Goal: Task Accomplishment & Management: Use online tool/utility

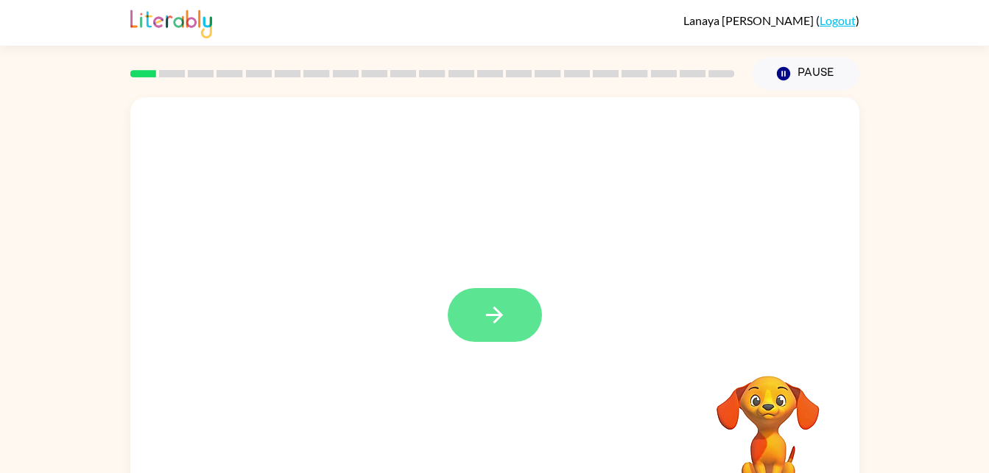
click at [491, 301] on button "button" at bounding box center [495, 315] width 94 height 54
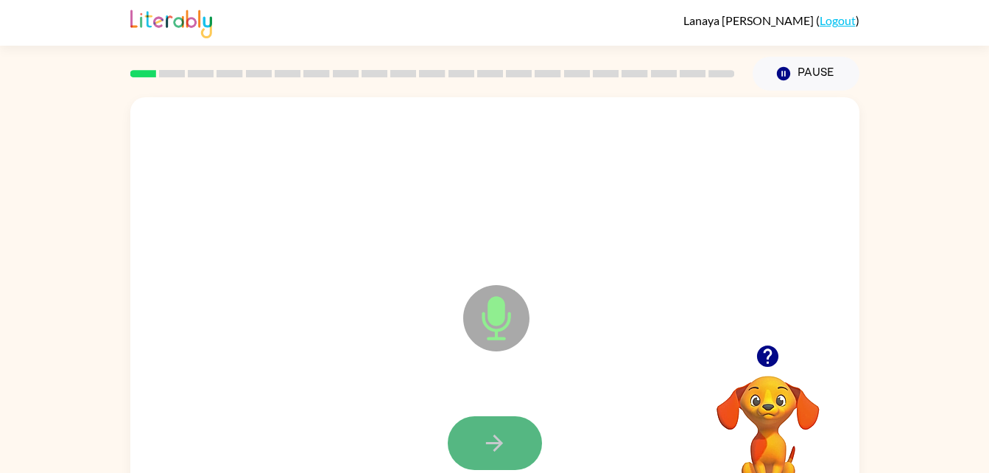
click at [507, 435] on icon "button" at bounding box center [495, 443] width 26 height 26
click at [487, 425] on button "button" at bounding box center [495, 443] width 94 height 54
click at [481, 440] on button "button" at bounding box center [495, 443] width 94 height 54
click at [767, 405] on video "Your browser must support playing .mp4 files to use Literably. Please try using…" at bounding box center [768, 426] width 147 height 147
click at [480, 418] on button "button" at bounding box center [495, 443] width 94 height 54
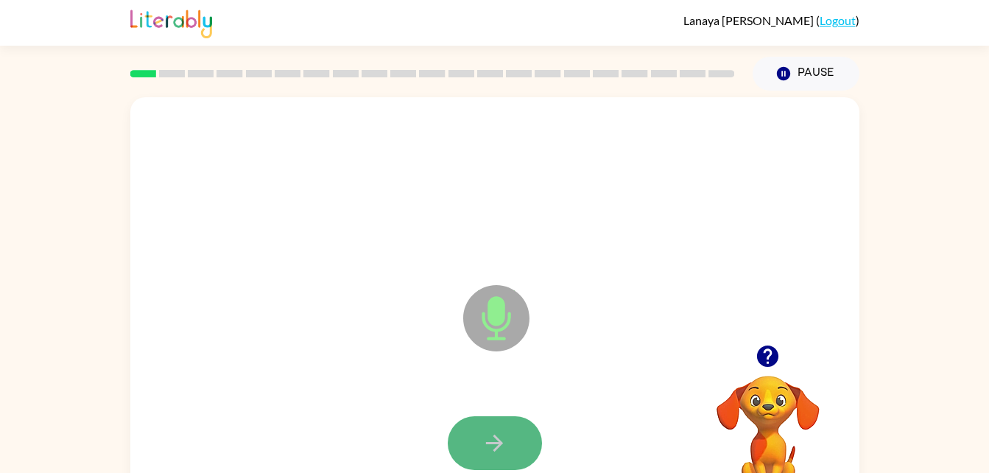
click at [474, 439] on button "button" at bounding box center [495, 443] width 94 height 54
click at [477, 438] on button "button" at bounding box center [495, 443] width 94 height 54
click at [505, 416] on button "button" at bounding box center [495, 443] width 94 height 54
click at [488, 449] on icon "button" at bounding box center [495, 443] width 26 height 26
click at [488, 447] on icon "button" at bounding box center [495, 443] width 26 height 26
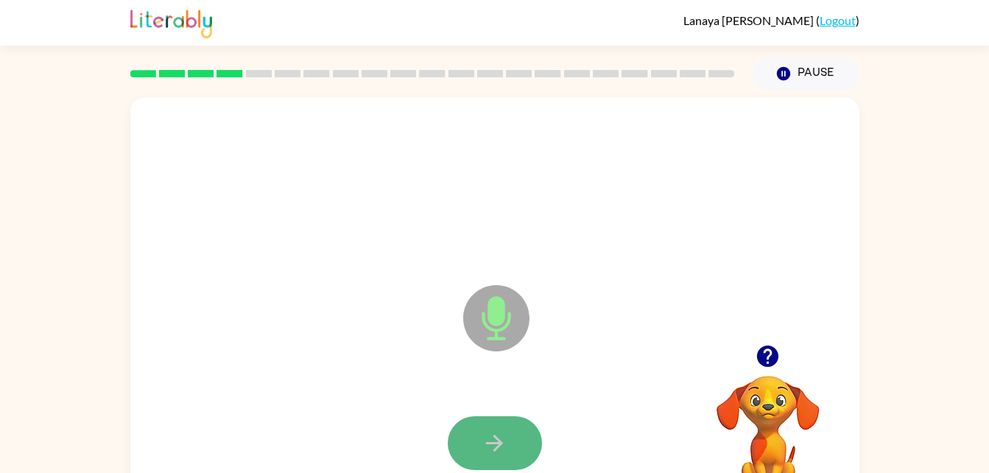
click at [488, 432] on icon "button" at bounding box center [495, 443] width 26 height 26
click at [488, 441] on icon "button" at bounding box center [495, 443] width 26 height 26
click at [488, 438] on icon "button" at bounding box center [495, 443] width 26 height 26
click at [487, 441] on icon "button" at bounding box center [495, 443] width 26 height 26
click at [471, 445] on button "button" at bounding box center [495, 443] width 94 height 54
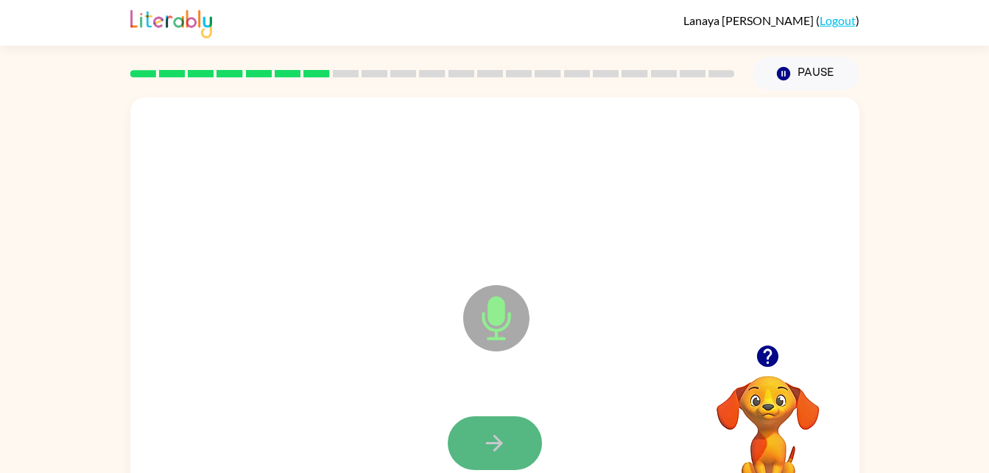
click at [470, 444] on button "button" at bounding box center [495, 443] width 94 height 54
click at [494, 434] on icon "button" at bounding box center [495, 443] width 26 height 26
click at [481, 445] on button "button" at bounding box center [495, 443] width 94 height 54
click at [502, 439] on icon "button" at bounding box center [495, 443] width 26 height 26
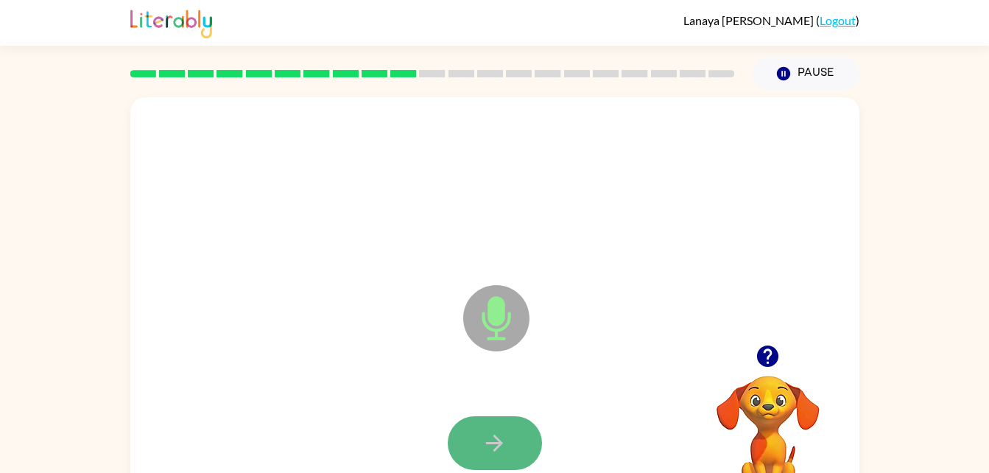
click at [499, 434] on icon "button" at bounding box center [495, 443] width 26 height 26
click at [495, 443] on icon "button" at bounding box center [494, 443] width 17 height 17
click at [498, 433] on icon "button" at bounding box center [495, 443] width 26 height 26
click at [497, 424] on button "button" at bounding box center [495, 443] width 94 height 54
click at [498, 425] on button "button" at bounding box center [495, 443] width 94 height 54
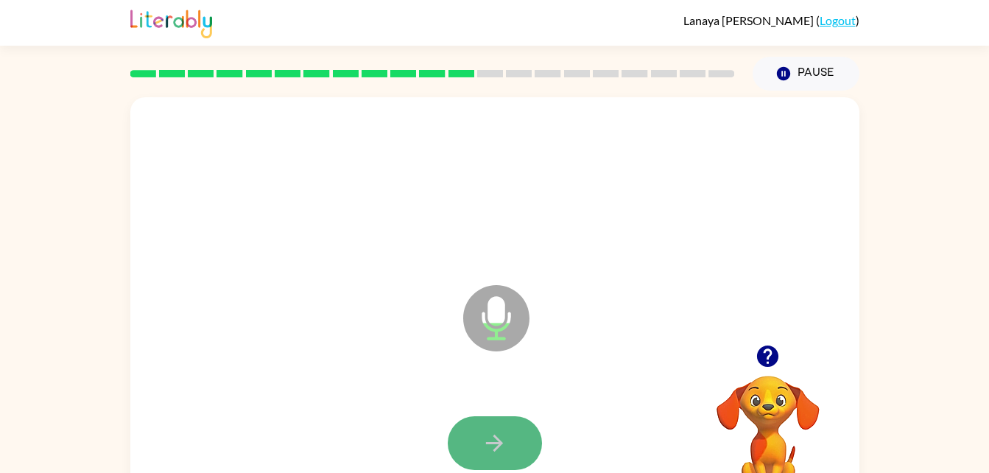
click at [493, 444] on icon "button" at bounding box center [495, 443] width 26 height 26
click at [494, 446] on icon "button" at bounding box center [495, 443] width 26 height 26
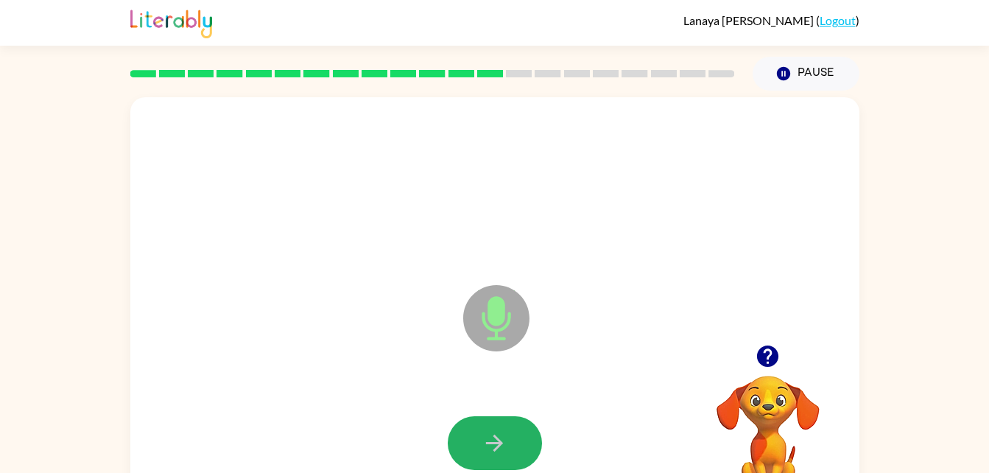
click at [488, 455] on icon "button" at bounding box center [495, 443] width 26 height 26
click at [485, 444] on icon "button" at bounding box center [495, 443] width 26 height 26
click at [484, 445] on icon "button" at bounding box center [495, 443] width 26 height 26
click at [488, 442] on icon "button" at bounding box center [494, 443] width 17 height 17
drag, startPoint x: 488, startPoint y: 444, endPoint x: 489, endPoint y: 412, distance: 31.7
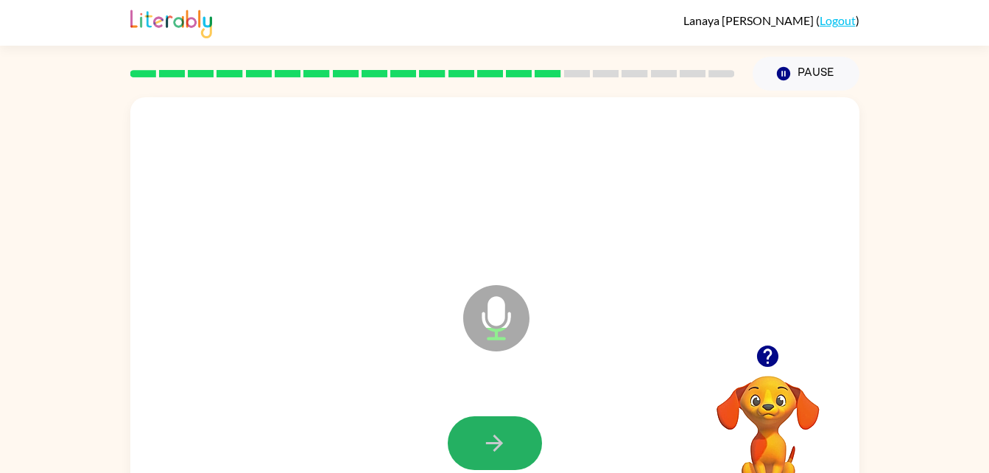
click at [489, 412] on div at bounding box center [495, 443] width 700 height 121
click at [492, 432] on icon "button" at bounding box center [495, 443] width 26 height 26
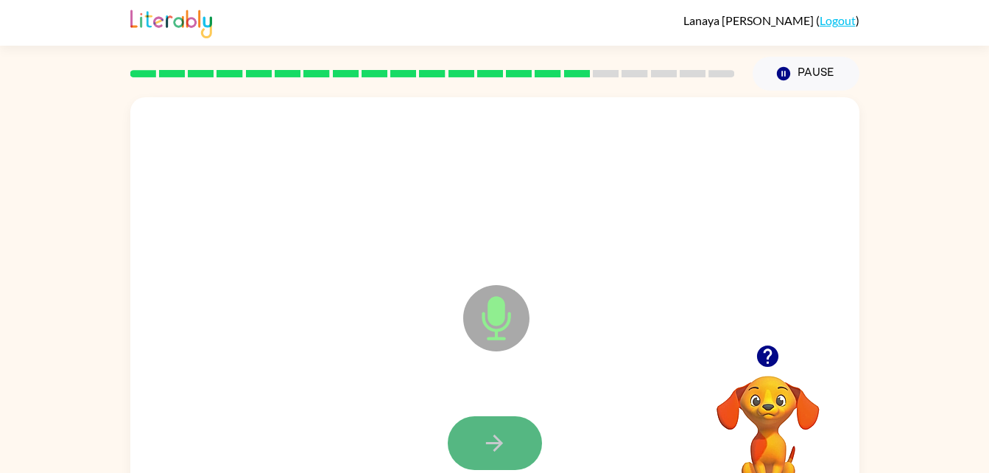
click at [490, 432] on icon "button" at bounding box center [495, 443] width 26 height 26
click at [491, 444] on icon "button" at bounding box center [494, 443] width 17 height 17
click at [497, 413] on div at bounding box center [495, 443] width 700 height 121
click at [497, 421] on button "button" at bounding box center [495, 443] width 94 height 54
click at [499, 424] on button "button" at bounding box center [495, 443] width 94 height 54
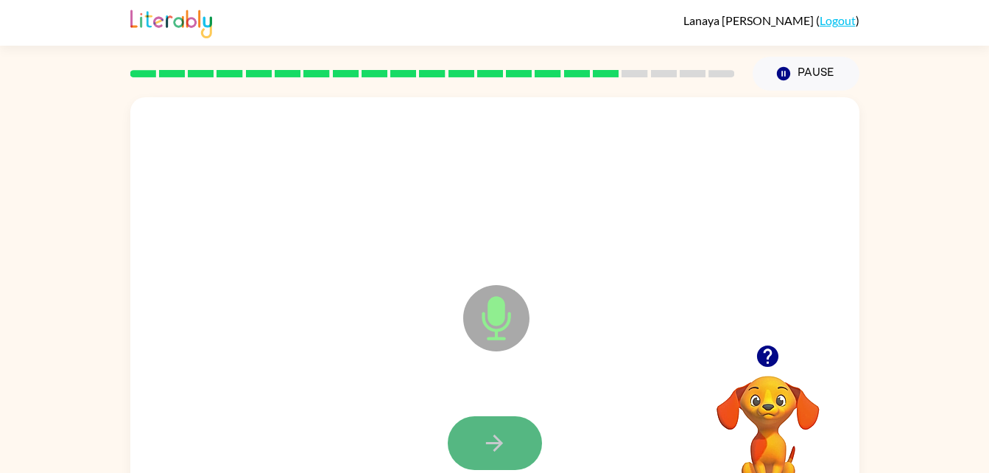
click at [495, 441] on icon "button" at bounding box center [495, 443] width 26 height 26
click at [493, 441] on icon "button" at bounding box center [495, 443] width 26 height 26
click at [500, 441] on icon "button" at bounding box center [494, 443] width 17 height 17
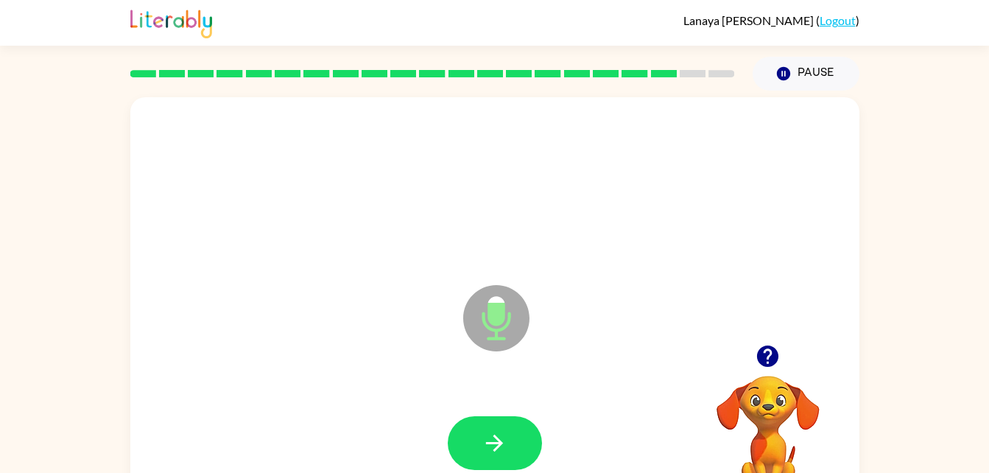
click at [500, 441] on icon "button" at bounding box center [494, 443] width 17 height 17
click at [473, 430] on button "button" at bounding box center [495, 443] width 94 height 54
click at [482, 447] on icon "button" at bounding box center [495, 443] width 26 height 26
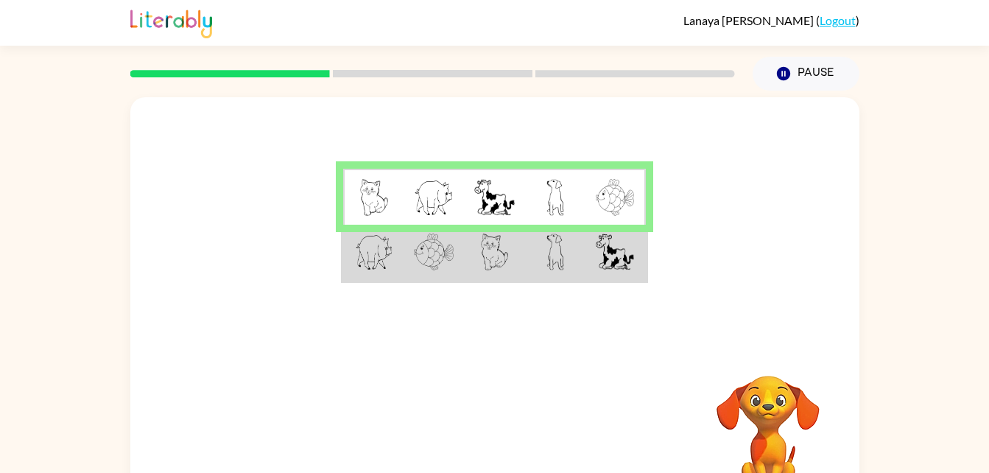
click at [597, 256] on img at bounding box center [615, 252] width 38 height 37
click at [597, 254] on img at bounding box center [615, 252] width 38 height 37
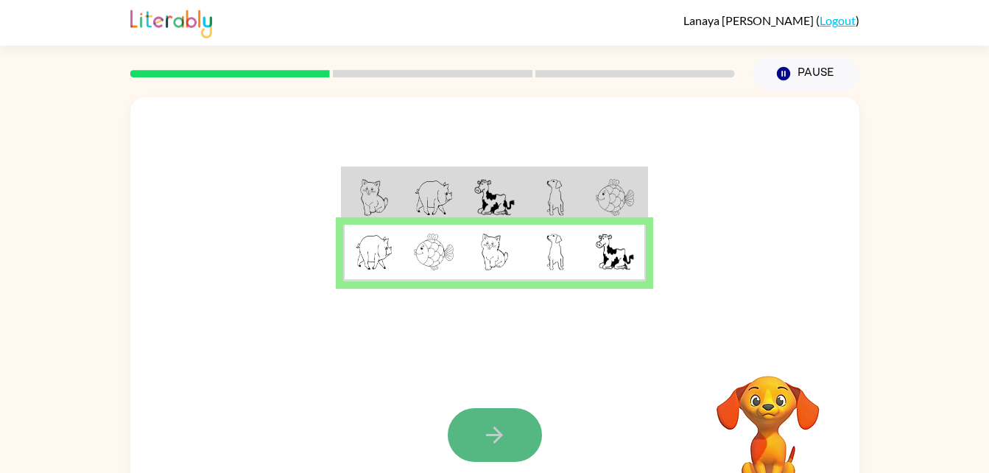
click at [462, 423] on button "button" at bounding box center [495, 435] width 94 height 54
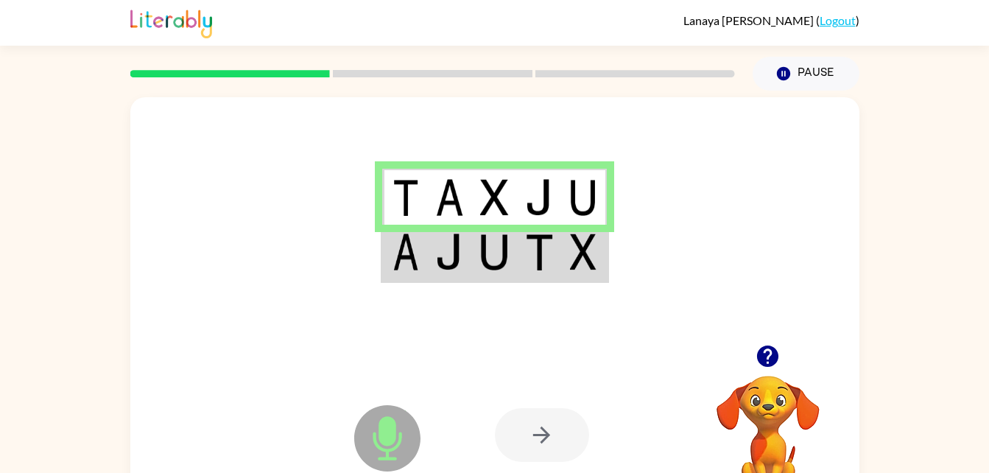
click at [550, 442] on div at bounding box center [542, 435] width 94 height 54
click at [525, 269] on img at bounding box center [539, 252] width 28 height 37
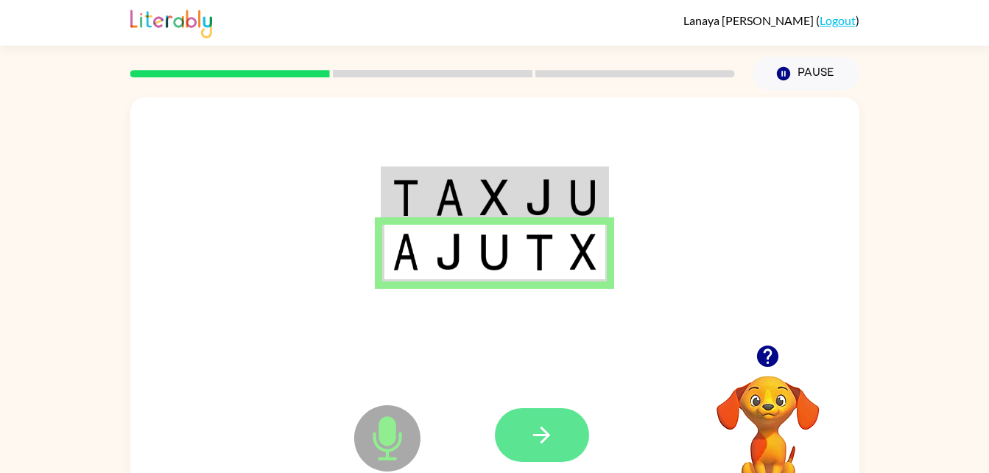
click at [532, 423] on icon "button" at bounding box center [542, 435] width 26 height 26
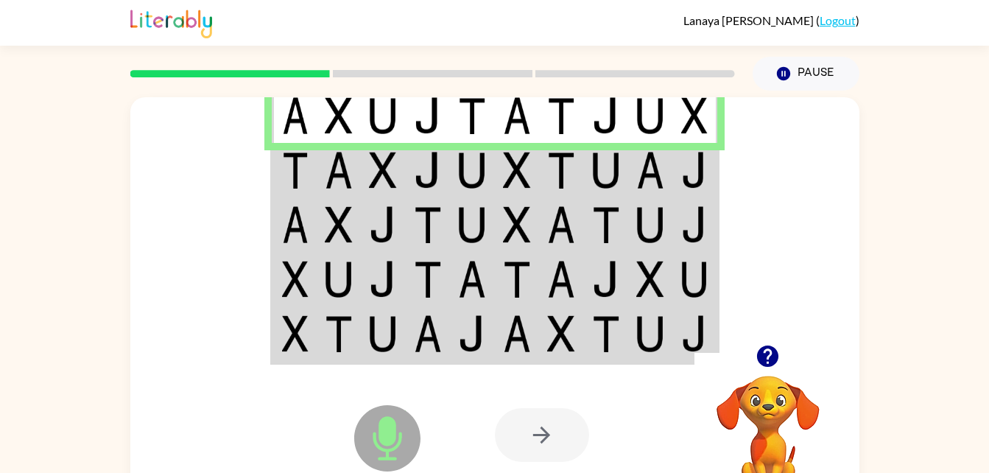
click at [597, 169] on img at bounding box center [606, 170] width 28 height 37
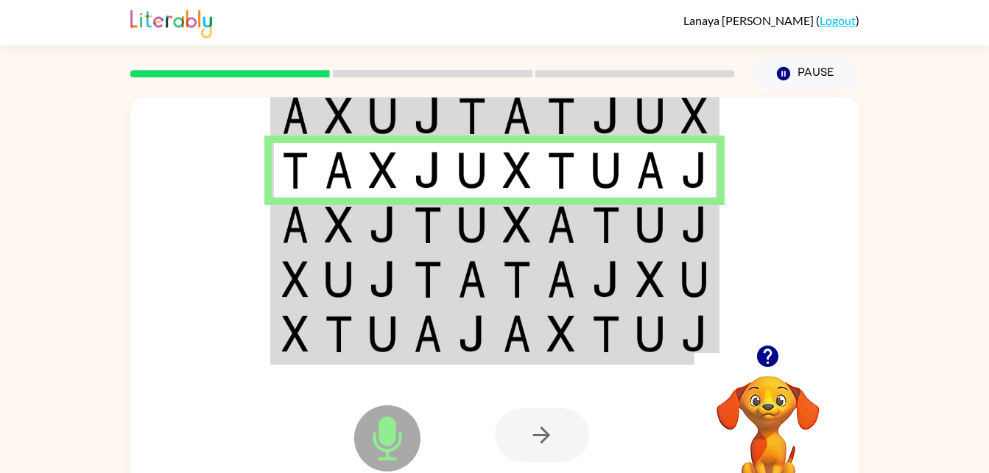
click at [614, 214] on img at bounding box center [606, 224] width 28 height 37
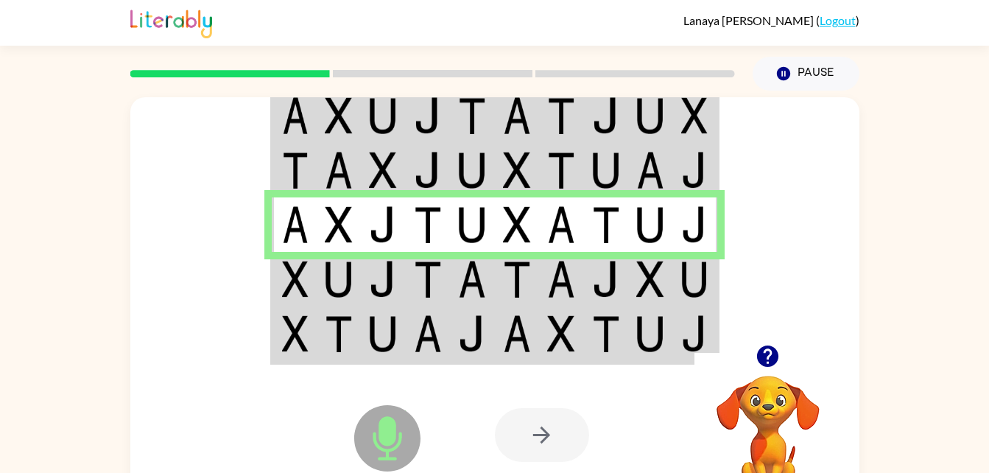
click at [355, 279] on td at bounding box center [339, 279] width 45 height 55
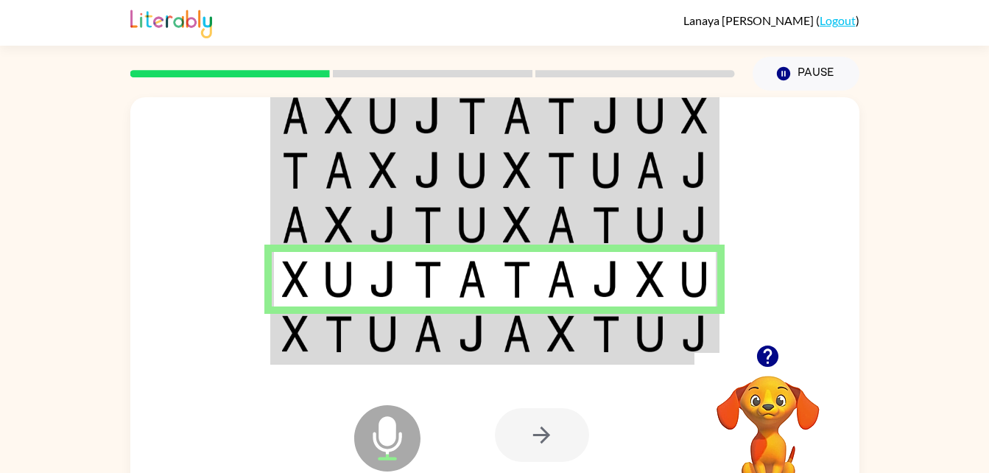
click at [568, 340] on img at bounding box center [561, 333] width 28 height 37
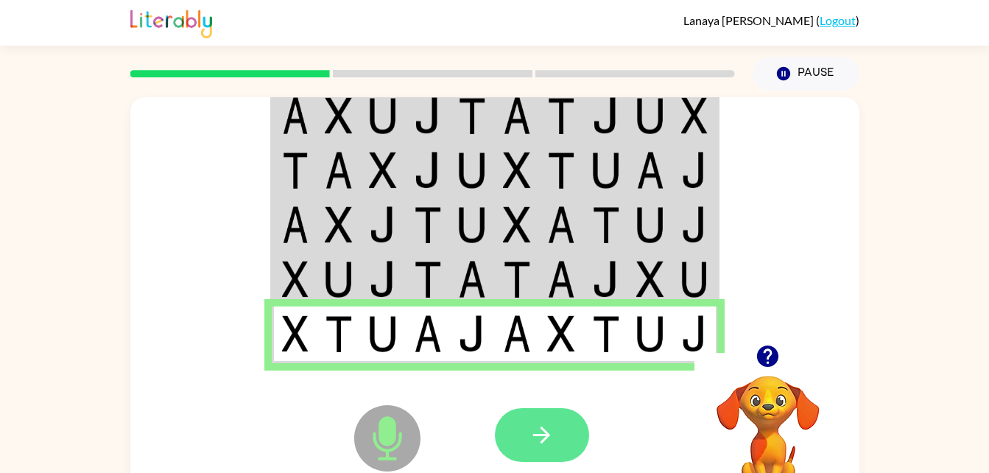
click at [531, 449] on button "button" at bounding box center [542, 435] width 94 height 54
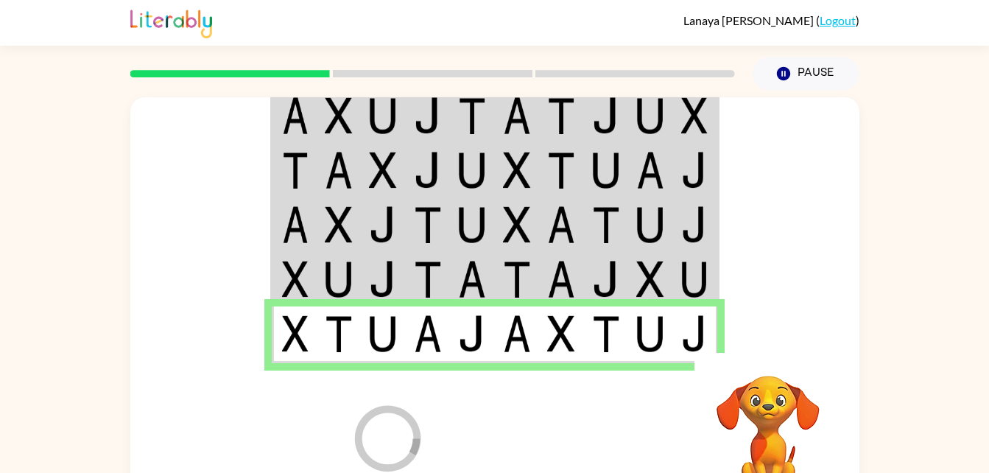
click at [533, 450] on div at bounding box center [603, 435] width 217 height 166
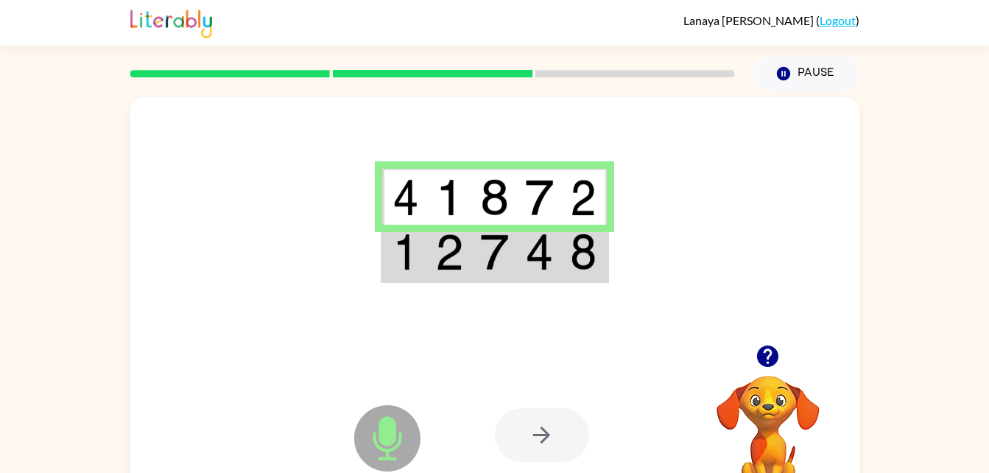
click at [545, 250] on img at bounding box center [539, 252] width 28 height 37
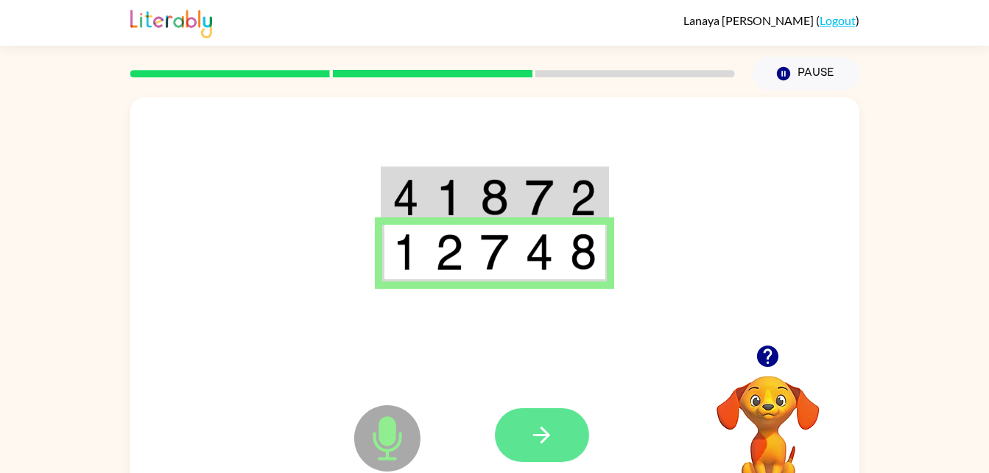
click at [538, 435] on icon "button" at bounding box center [541, 435] width 17 height 17
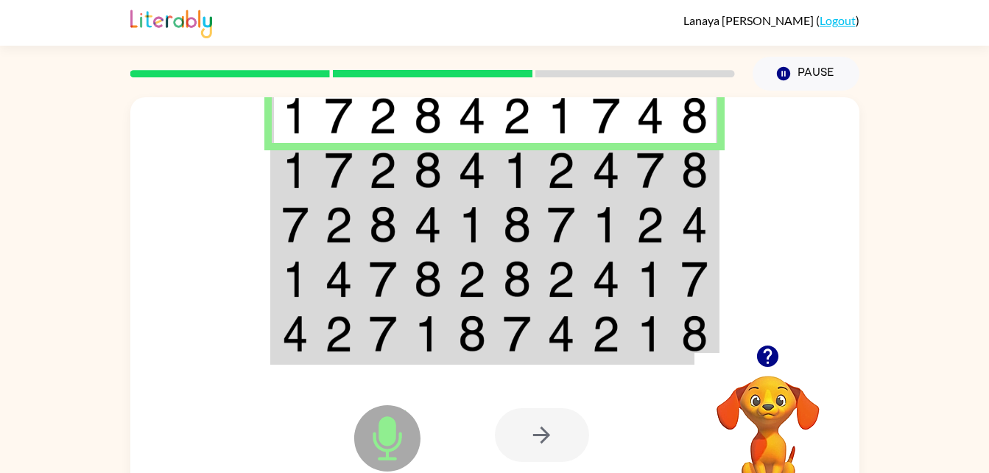
click at [617, 169] on img at bounding box center [606, 170] width 28 height 37
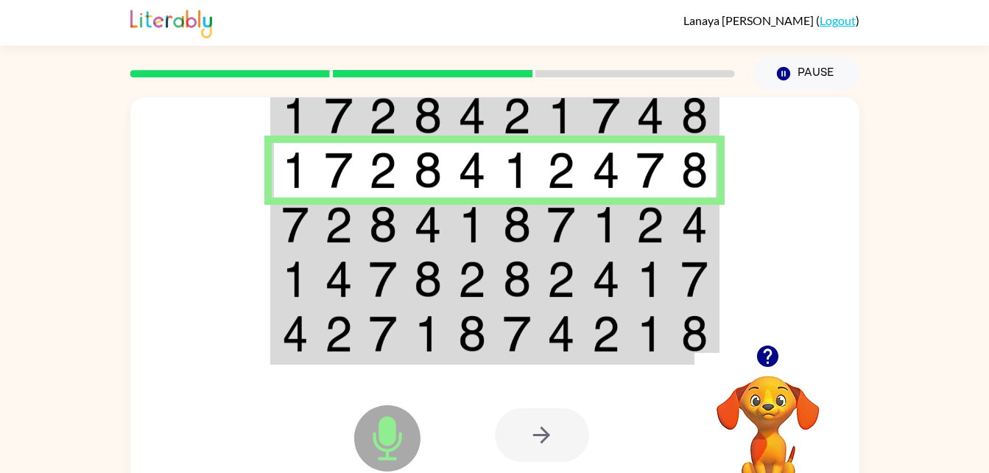
click at [630, 232] on td at bounding box center [650, 224] width 45 height 55
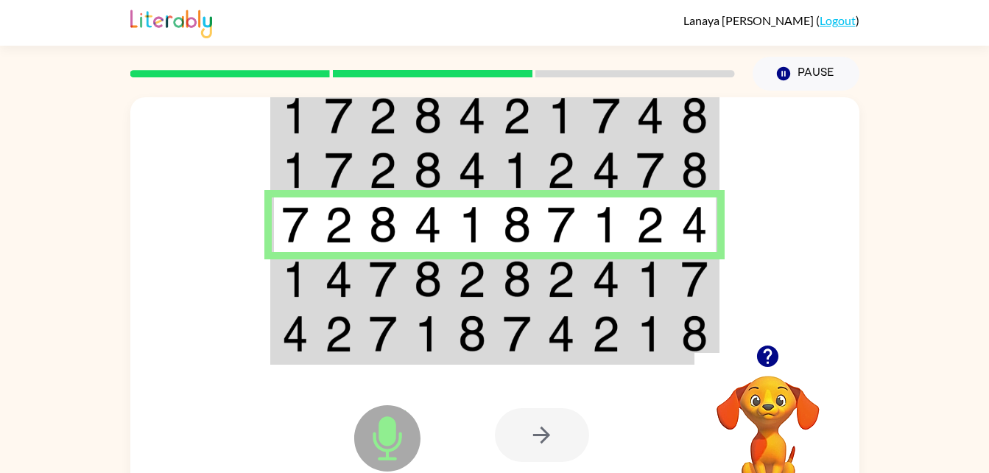
click at [285, 273] on img at bounding box center [295, 279] width 27 height 37
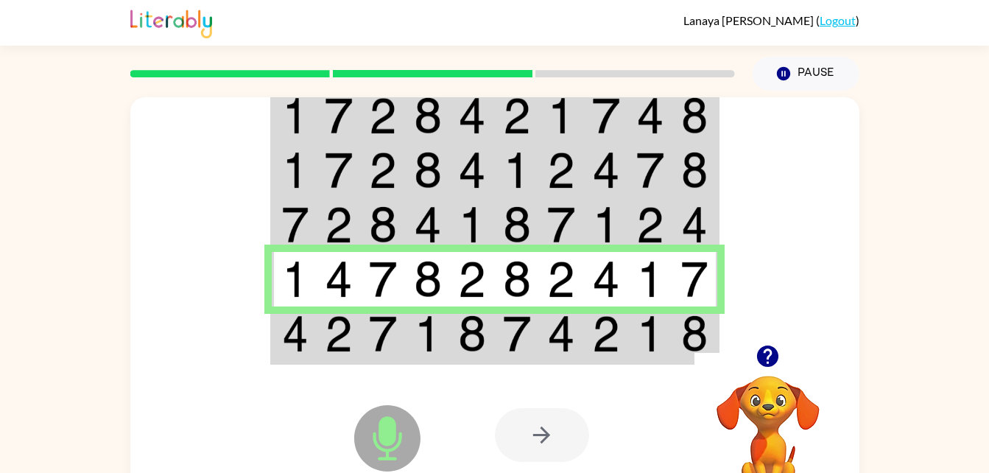
click at [562, 330] on img at bounding box center [561, 333] width 28 height 37
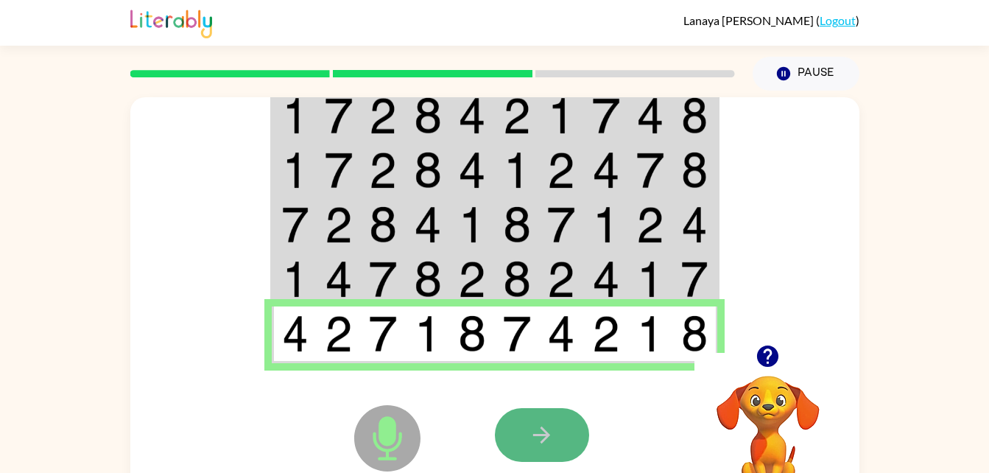
click at [547, 415] on button "button" at bounding box center [542, 435] width 94 height 54
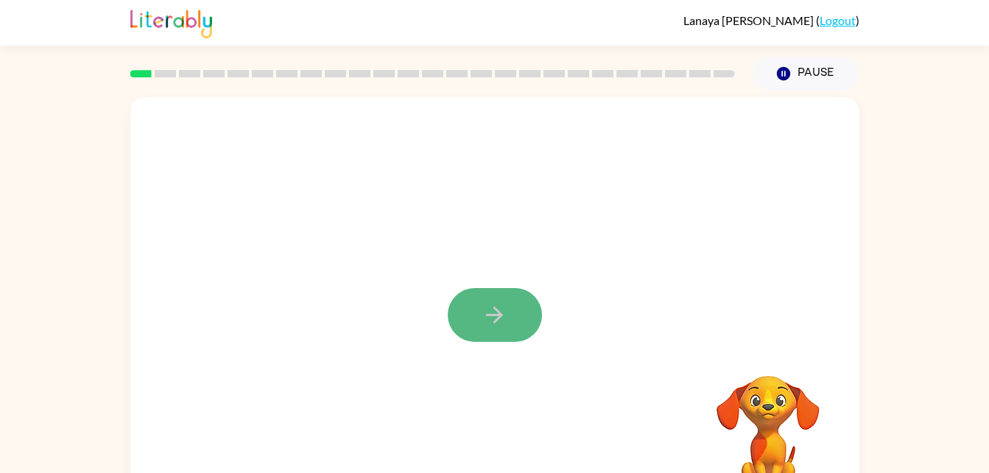
click at [502, 309] on icon "button" at bounding box center [495, 315] width 26 height 26
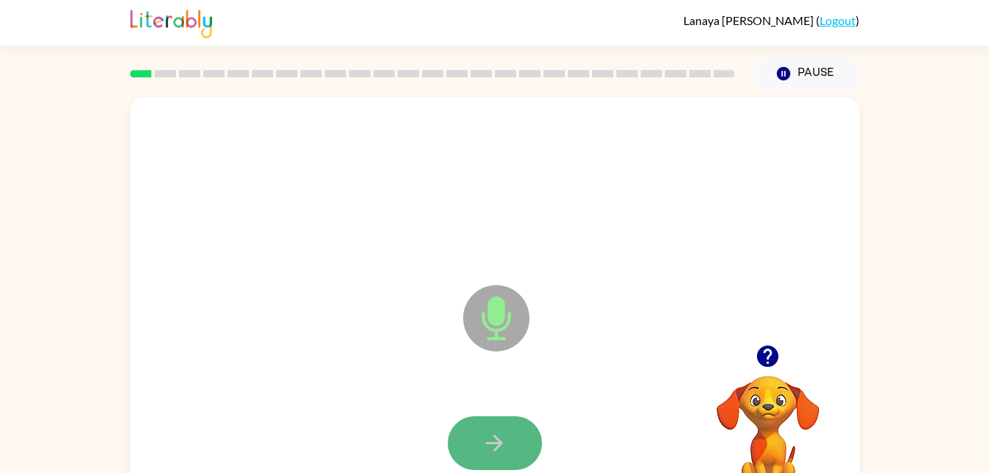
click at [501, 424] on button "button" at bounding box center [495, 443] width 94 height 54
click at [499, 424] on button "button" at bounding box center [495, 443] width 94 height 54
click at [490, 435] on icon "button" at bounding box center [495, 443] width 26 height 26
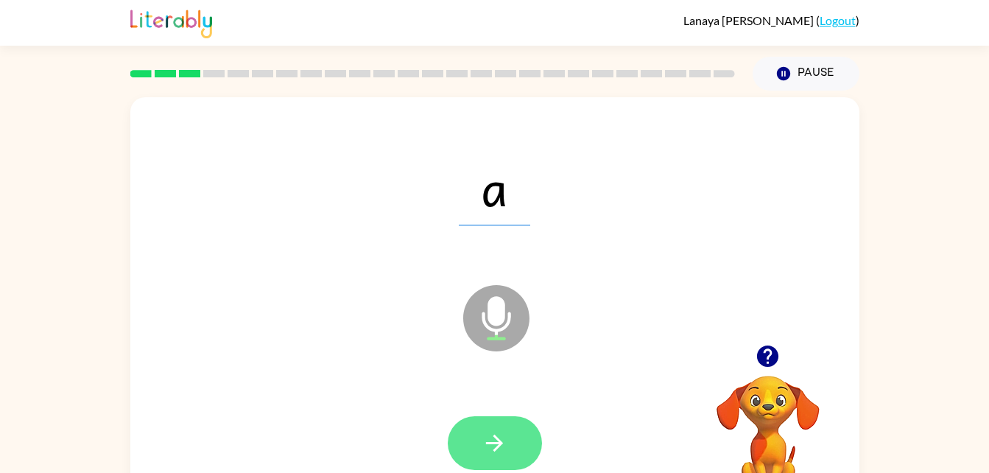
drag, startPoint x: 490, startPoint y: 435, endPoint x: 502, endPoint y: 434, distance: 12.6
click at [502, 434] on div at bounding box center [495, 443] width 94 height 54
click at [502, 434] on icon "button" at bounding box center [495, 443] width 26 height 26
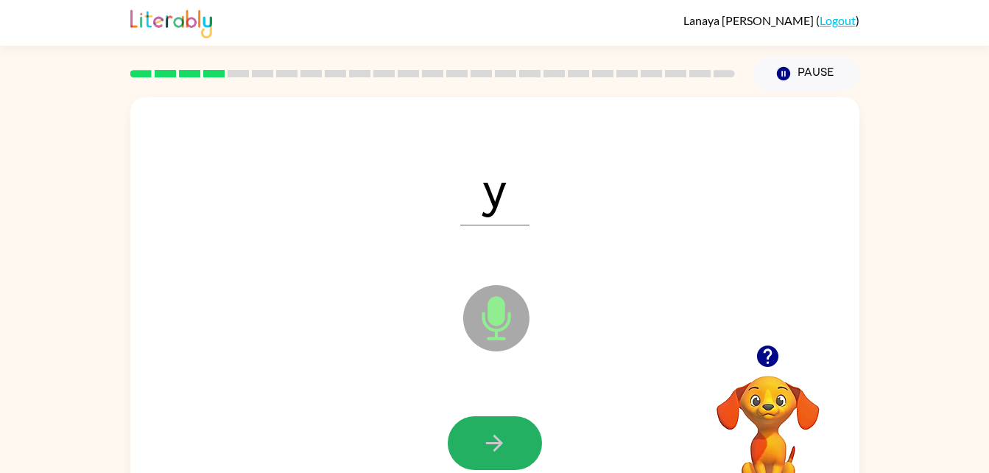
click at [503, 434] on icon "button" at bounding box center [495, 443] width 26 height 26
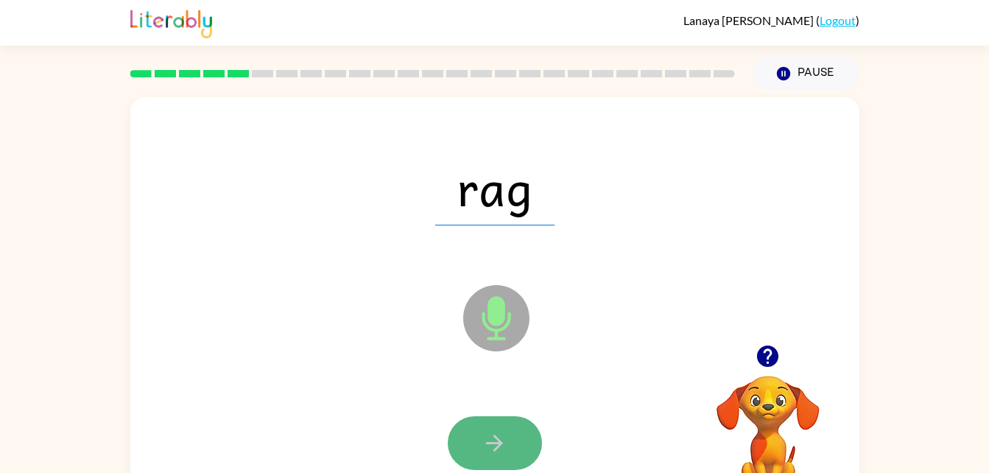
click at [502, 437] on icon "button" at bounding box center [495, 443] width 26 height 26
click at [494, 441] on icon "button" at bounding box center [495, 443] width 26 height 26
click at [496, 441] on icon "button" at bounding box center [495, 443] width 26 height 26
click at [495, 436] on icon "button" at bounding box center [494, 443] width 17 height 17
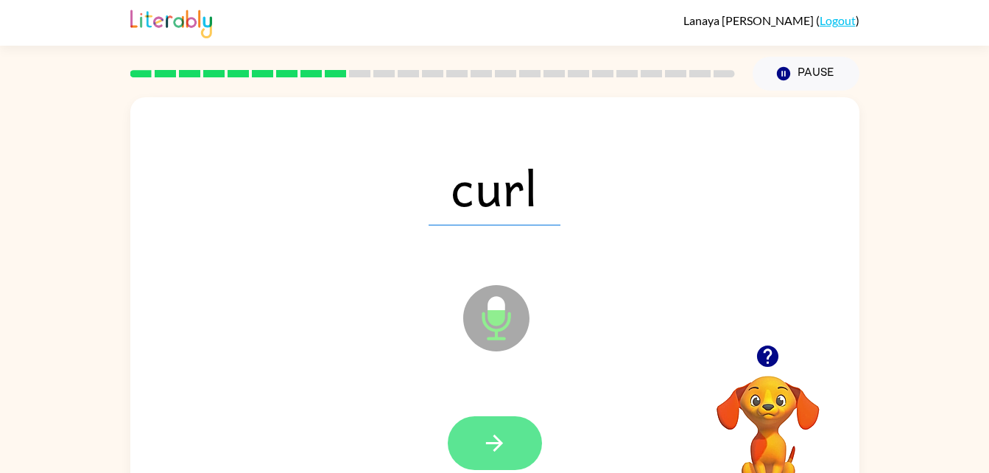
click at [494, 432] on icon "button" at bounding box center [495, 443] width 26 height 26
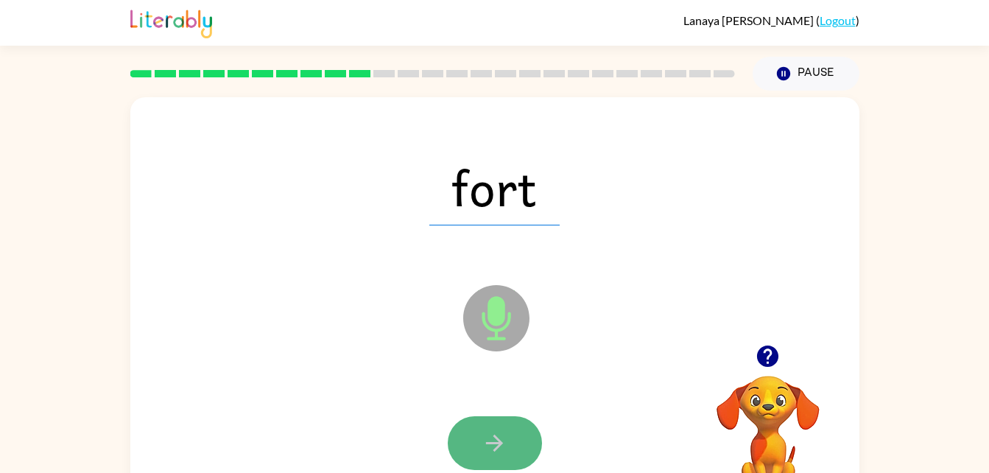
click at [494, 431] on icon "button" at bounding box center [495, 443] width 26 height 26
click at [493, 429] on button "button" at bounding box center [495, 443] width 94 height 54
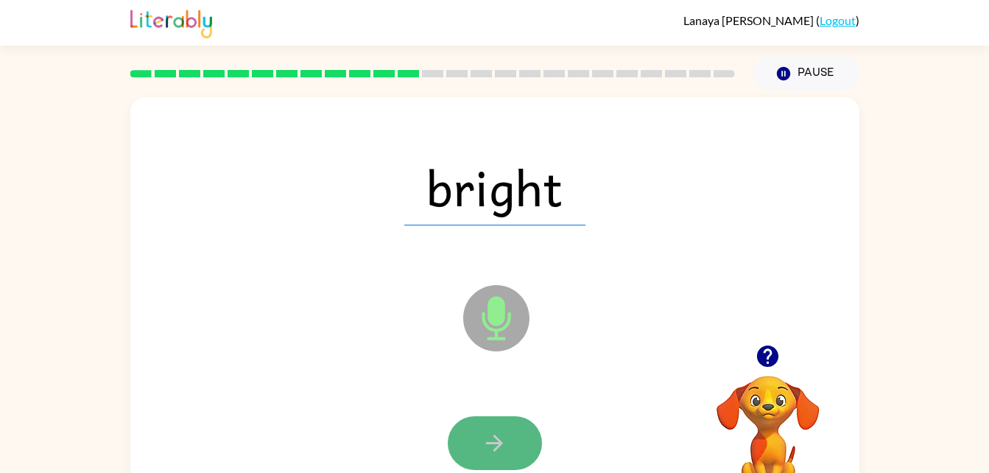
click at [488, 436] on icon "button" at bounding box center [495, 443] width 26 height 26
click at [486, 433] on icon "button" at bounding box center [495, 443] width 26 height 26
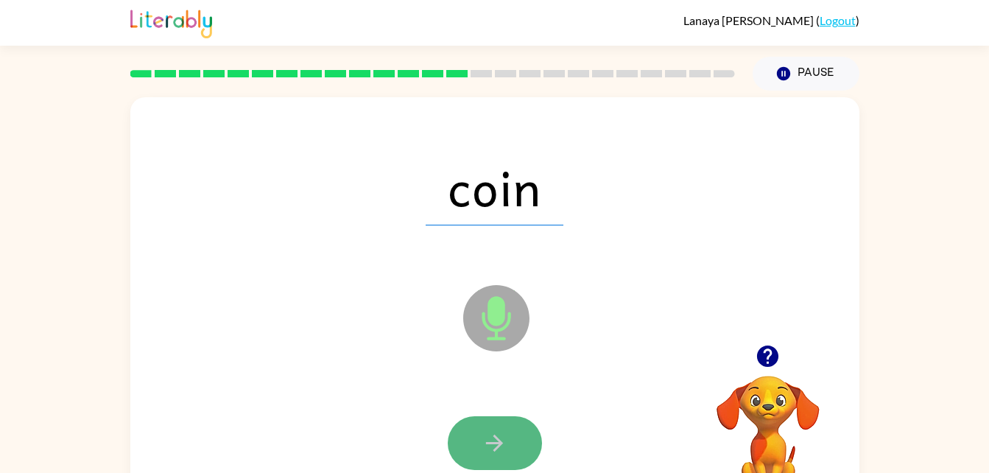
click at [486, 430] on icon "button" at bounding box center [495, 443] width 26 height 26
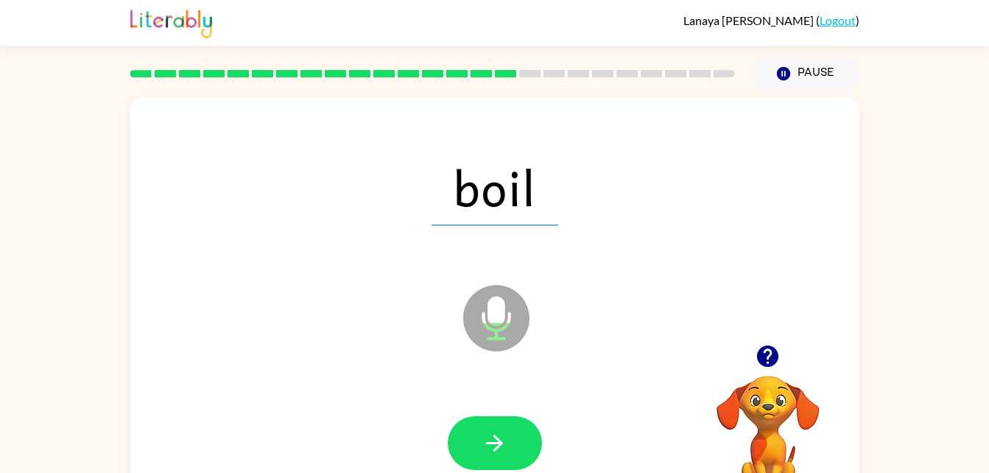
click at [486, 430] on icon "button" at bounding box center [495, 443] width 26 height 26
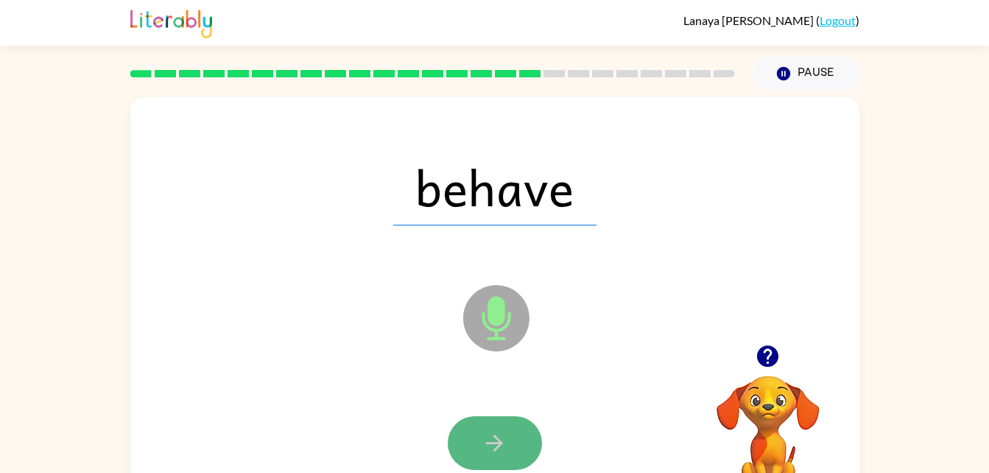
click at [484, 424] on button "button" at bounding box center [495, 443] width 94 height 54
click at [485, 428] on button "button" at bounding box center [495, 443] width 94 height 54
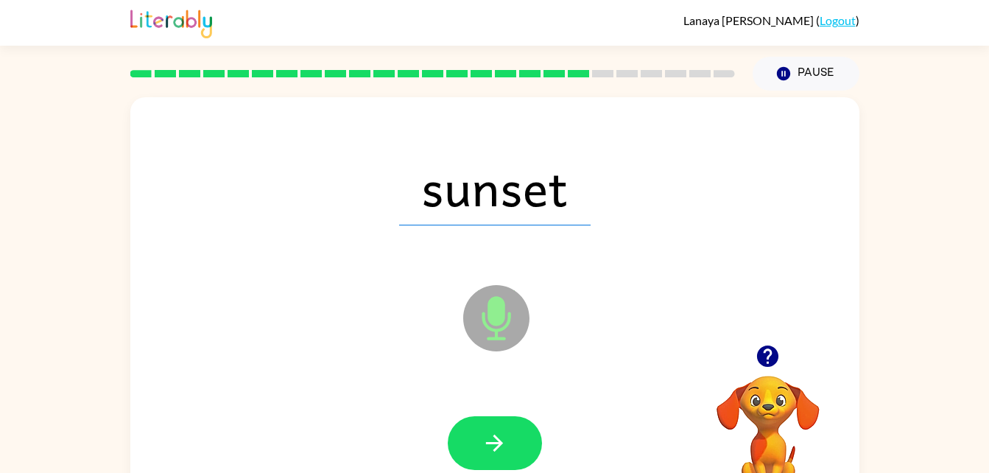
click at [487, 418] on button "button" at bounding box center [495, 443] width 94 height 54
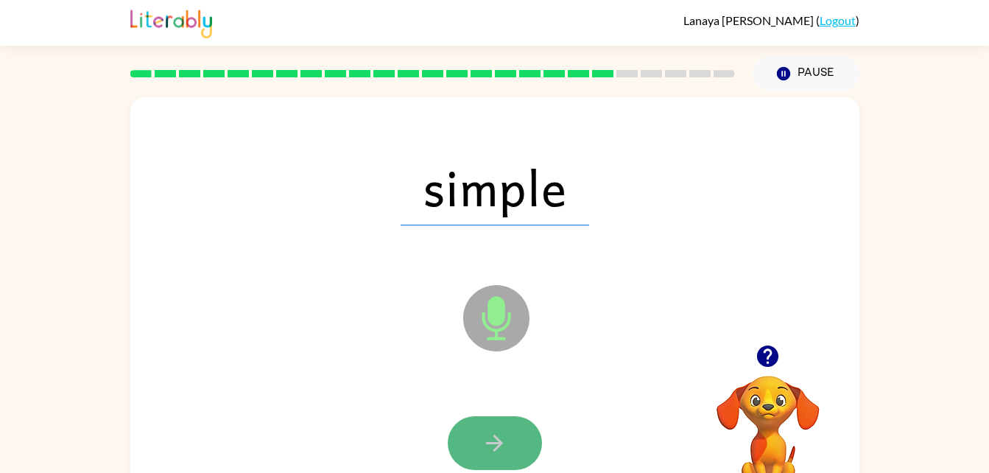
click at [477, 447] on button "button" at bounding box center [495, 443] width 94 height 54
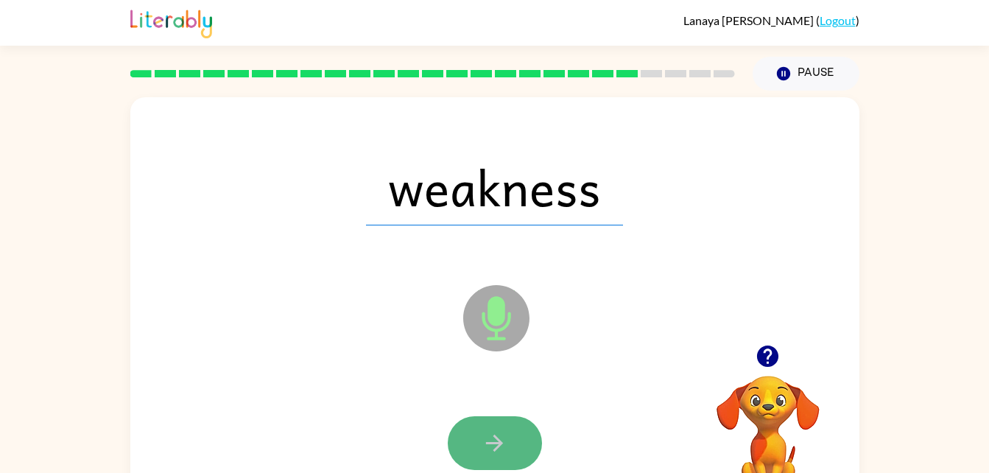
click at [477, 428] on button "button" at bounding box center [495, 443] width 94 height 54
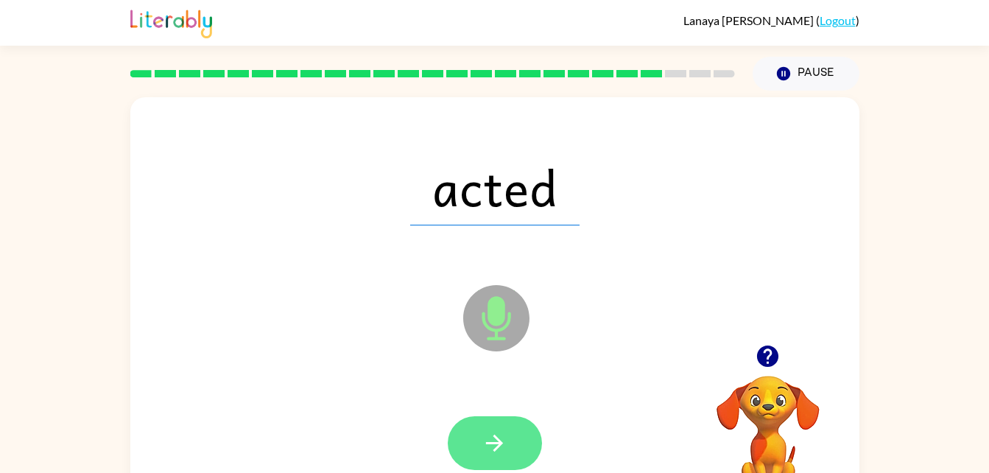
click at [477, 426] on button "button" at bounding box center [495, 443] width 94 height 54
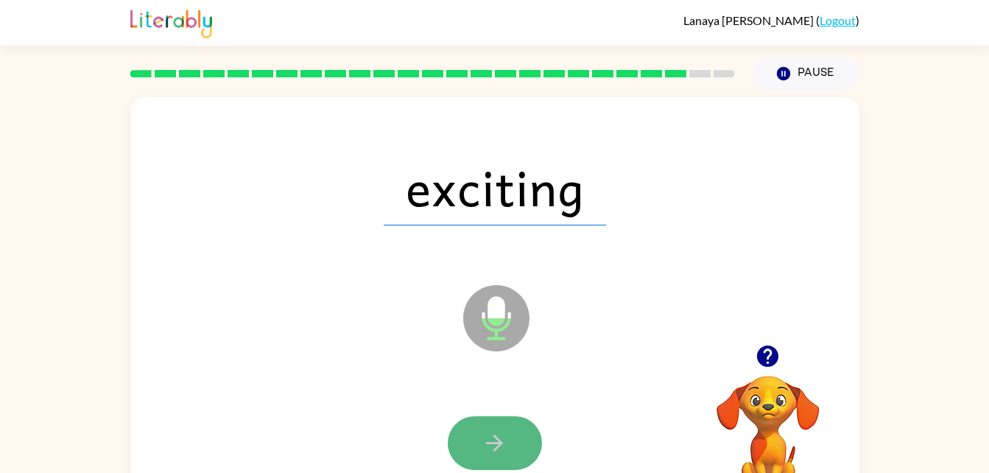
click at [509, 436] on button "button" at bounding box center [495, 443] width 94 height 54
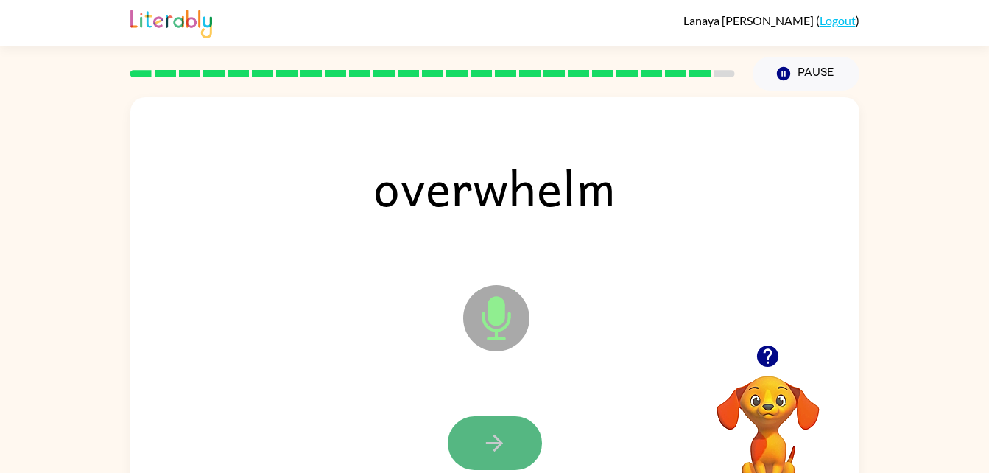
click at [488, 430] on icon "button" at bounding box center [495, 443] width 26 height 26
